Goal: Information Seeking & Learning: Learn about a topic

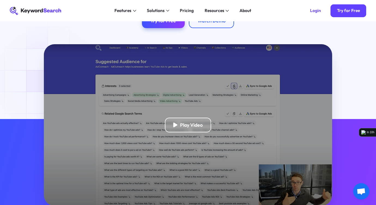
scroll to position [115, 0]
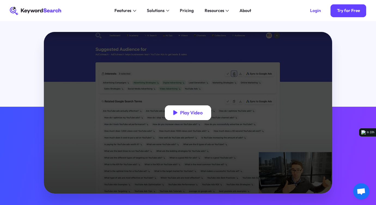
click at [175, 114] on icon "open lightbox" at bounding box center [175, 113] width 4 height 6
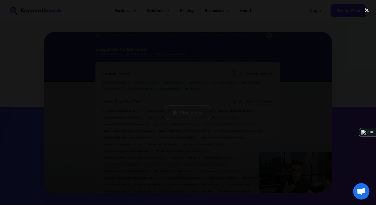
click at [367, 10] on div "close lightbox" at bounding box center [367, 10] width 19 height 12
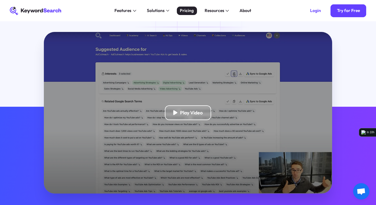
click at [186, 13] on div "Pricing" at bounding box center [187, 10] width 14 height 7
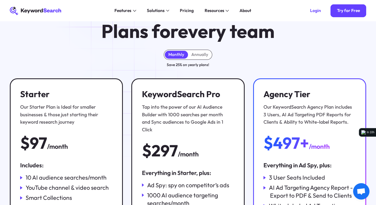
scroll to position [32, 0]
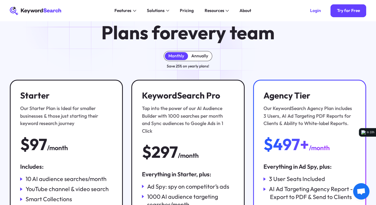
click at [201, 54] on div "Annually" at bounding box center [199, 55] width 17 height 5
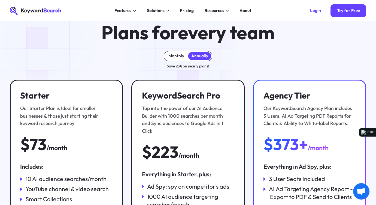
click at [179, 55] on div "Monthly" at bounding box center [177, 55] width 16 height 5
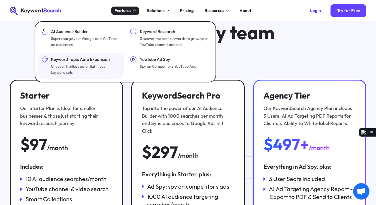
click at [98, 66] on div "Uncover limitless potential in your keyword sets" at bounding box center [85, 70] width 68 height 12
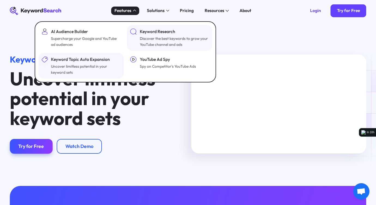
click at [166, 42] on div "Discover the best keywords to grow your YouTube channel and ads" at bounding box center [174, 42] width 68 height 12
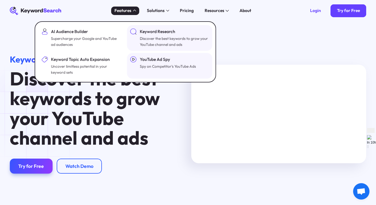
click at [169, 61] on div "YouTube Ad Spy" at bounding box center [168, 59] width 56 height 7
